Goal: Task Accomplishment & Management: Manage account settings

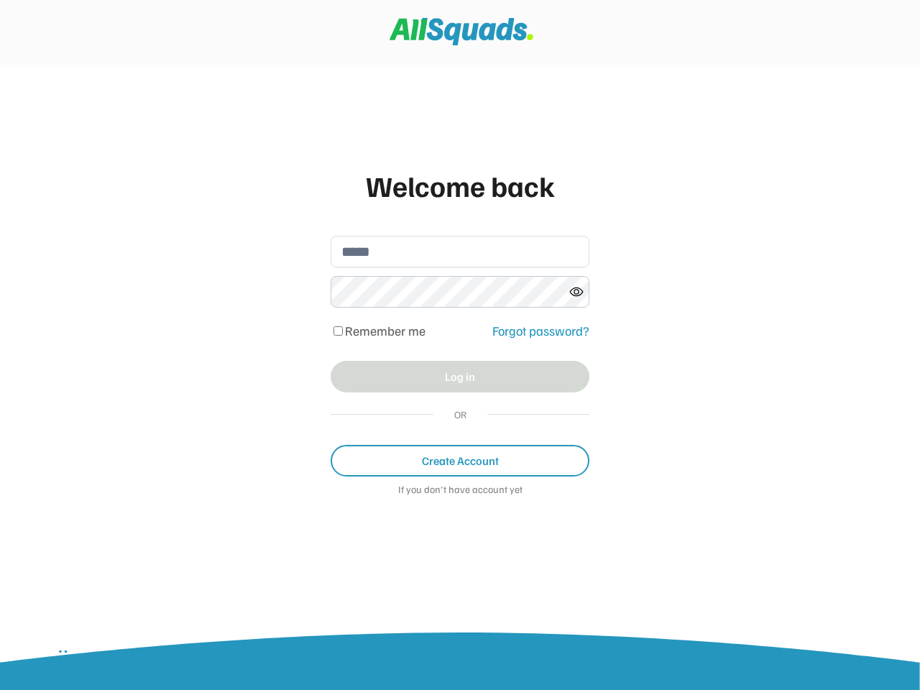
click at [460, 345] on div "Welcome back Remember me Forgot password? Log in OR Create Account If you don't…" at bounding box center [460, 338] width 288 height 377
click at [460, 338] on div "Remember me Forgot password?" at bounding box center [460, 331] width 259 height 24
click at [460, 185] on div "Welcome back" at bounding box center [460, 185] width 259 height 43
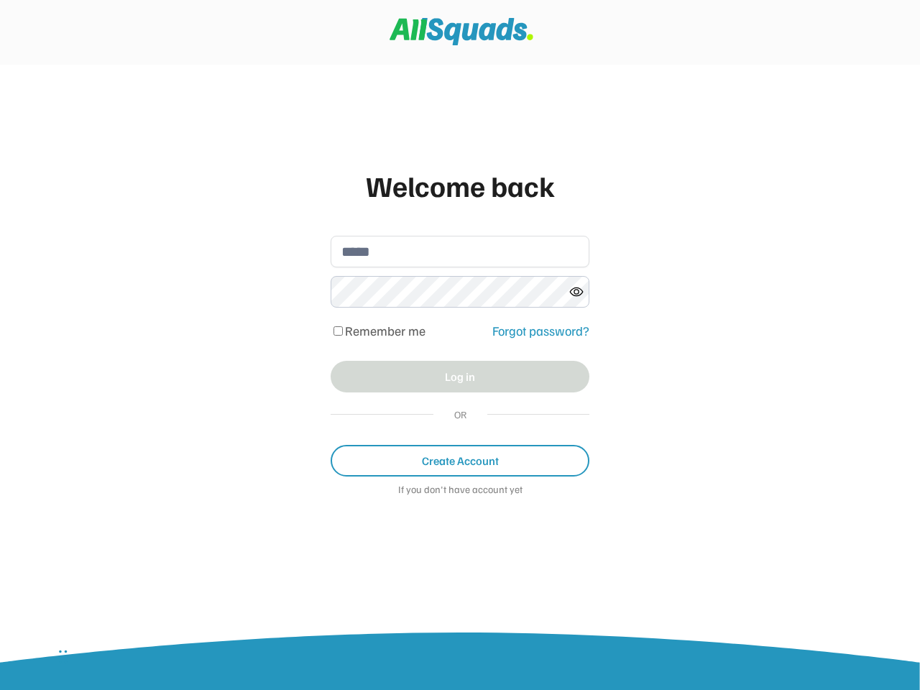
click at [460, 252] on input "email" at bounding box center [460, 252] width 259 height 32
click at [576, 292] on icon at bounding box center [576, 292] width 14 height 14
click at [460, 331] on div "Remember me" at bounding box center [407, 331] width 153 height 14
